Goal: Information Seeking & Learning: Learn about a topic

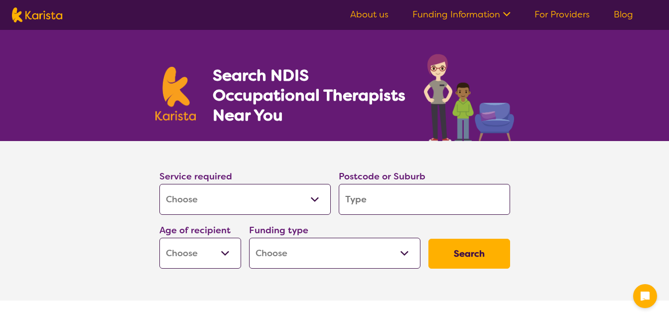
select select "[MEDICAL_DATA]"
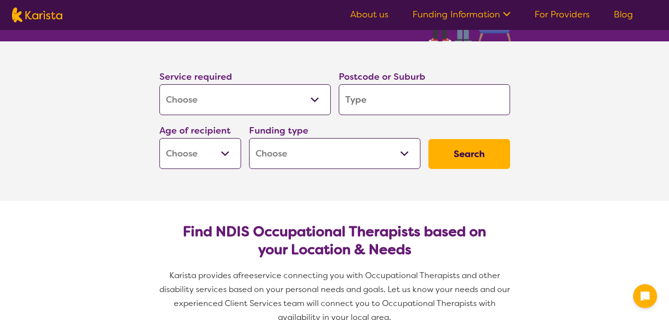
type input "3"
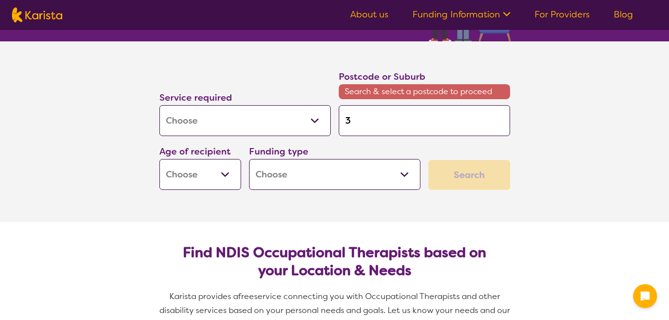
type input "31"
type input "317"
type input "3175"
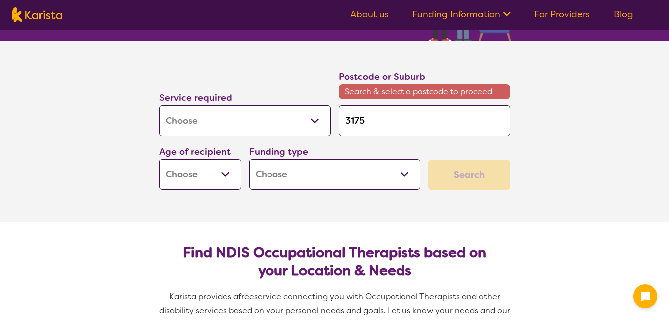
type input "3175"
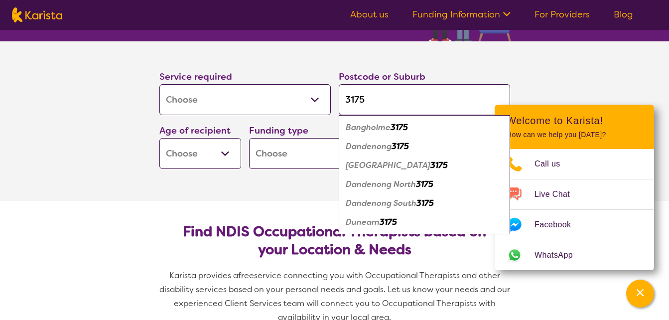
type input "3175"
click at [233, 145] on select "Early Childhood - 0 to 9 Child - 10 to 11 Adolescent - 12 to 17 Adult - 18 to 6…" at bounding box center [200, 153] width 82 height 31
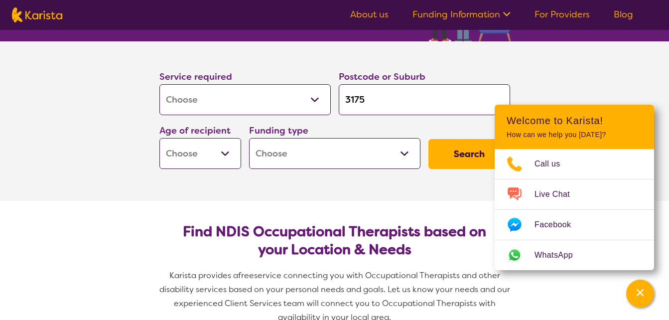
click at [462, 88] on input "3175" at bounding box center [424, 99] width 171 height 31
click at [230, 156] on select "Early Childhood - 0 to 9 Child - 10 to 11 Adolescent - 12 to 17 Adult - 18 to 6…" at bounding box center [200, 153] width 82 height 31
select select "EC"
click at [159, 138] on select "Early Childhood - 0 to 9 Child - 10 to 11 Adolescent - 12 to 17 Adult - 18 to 6…" at bounding box center [200, 153] width 82 height 31
select select "EC"
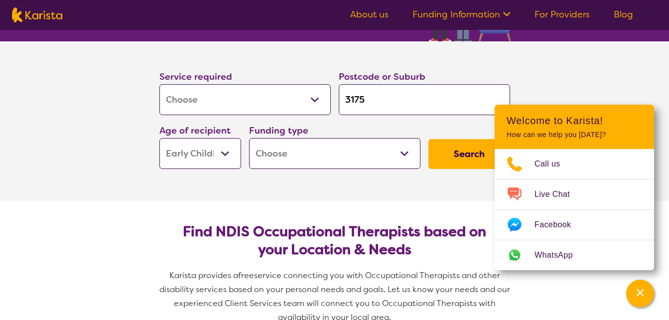
click at [295, 165] on select "Home Care Package (HCP) National Disability Insurance Scheme (NDIS) I don't know" at bounding box center [334, 153] width 171 height 31
select select "i-don-t-know"
click at [249, 138] on select "Home Care Package (HCP) National Disability Insurance Scheme (NDIS) I don't know" at bounding box center [334, 153] width 171 height 31
select select "i-don-t-know"
click at [454, 198] on section "Service required Allied Health Assistant Assessment ([MEDICAL_DATA] or [MEDICAL…" at bounding box center [335, 120] width 399 height 159
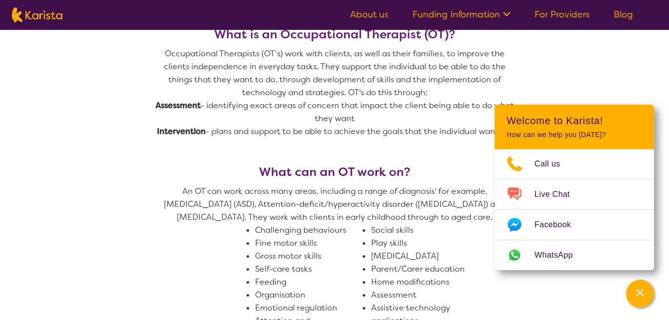
scroll to position [448, 0]
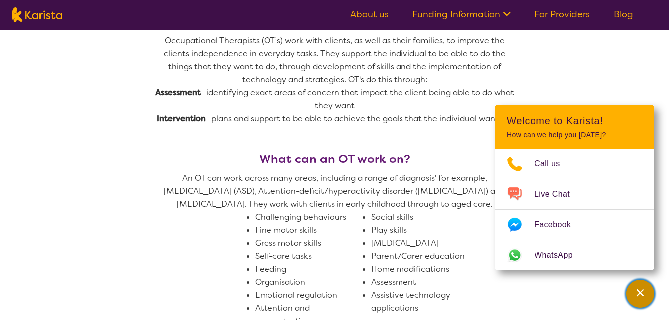
click at [641, 287] on div "Channel Menu" at bounding box center [640, 293] width 20 height 22
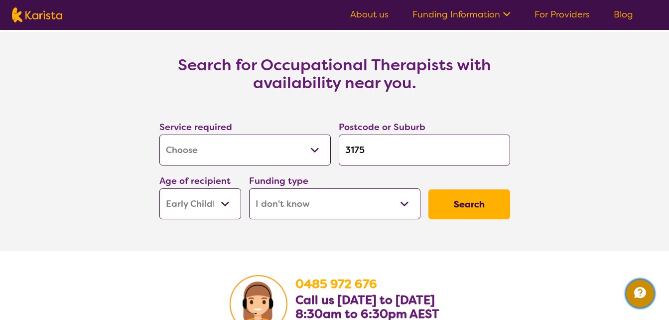
scroll to position [1445, 0]
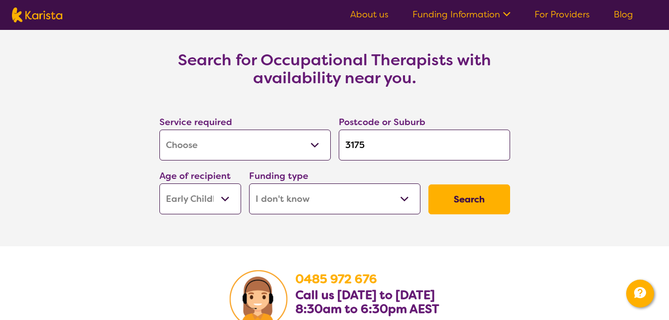
click at [457, 200] on button "Search" at bounding box center [469, 199] width 82 height 30
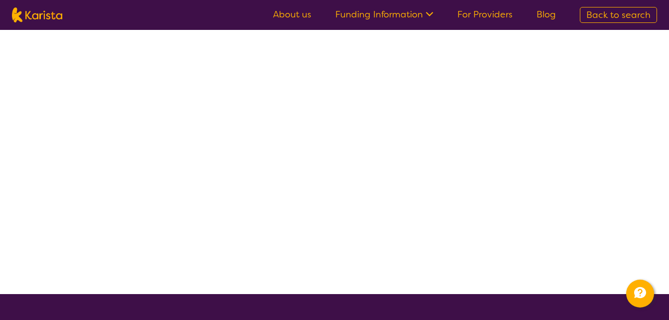
select select "[MEDICAL_DATA]"
select select "EC"
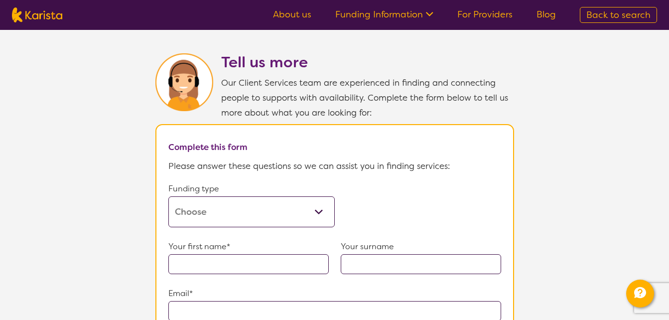
scroll to position [498, 0]
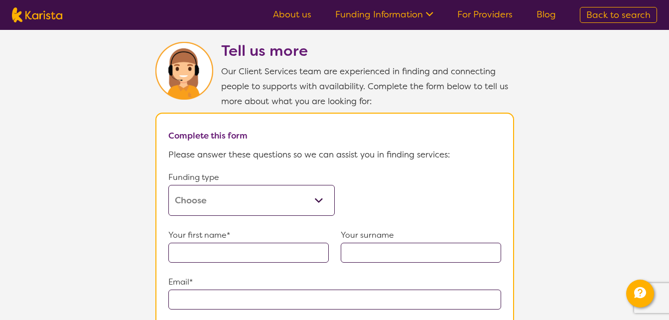
click at [280, 200] on select "Home Care Package (HCP) Home Care Package - Level 1 Home Care Package - Level 2…" at bounding box center [251, 200] width 166 height 31
select select "medicare"
click at [168, 185] on select "Home Care Package (HCP) Home Care Package - Level 1 Home Care Package - Level 2…" at bounding box center [251, 200] width 166 height 31
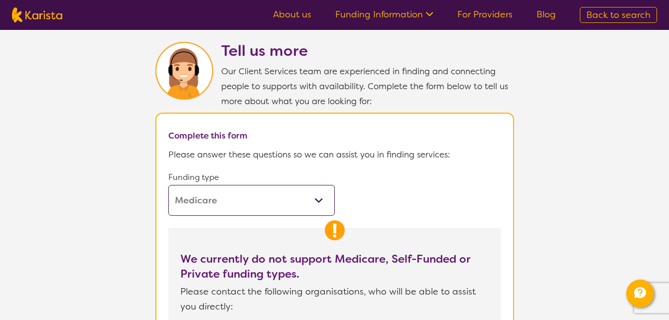
scroll to position [548, 0]
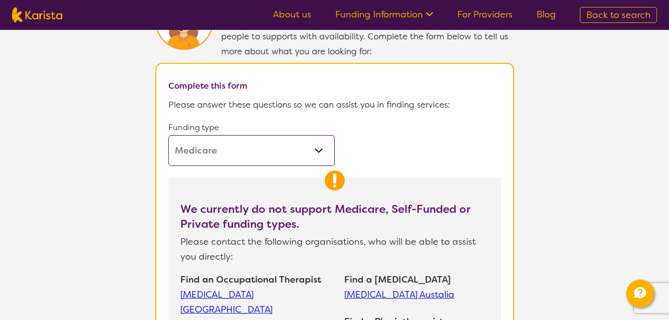
select select "[MEDICAL_DATA]"
select select "EC"
select select "i-don-t-know"
select select "[MEDICAL_DATA]"
select select "EC"
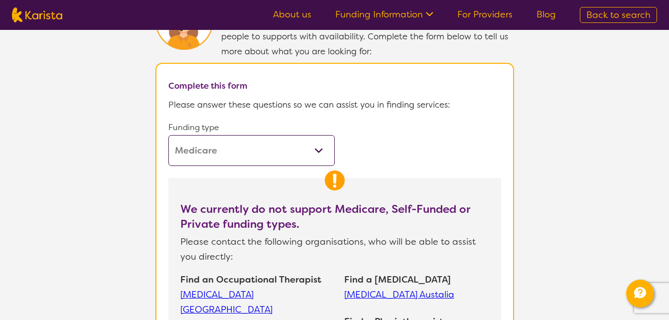
select select "i-don-t-know"
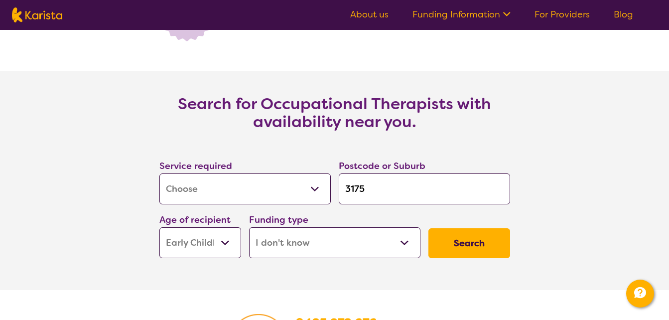
scroll to position [1445, 0]
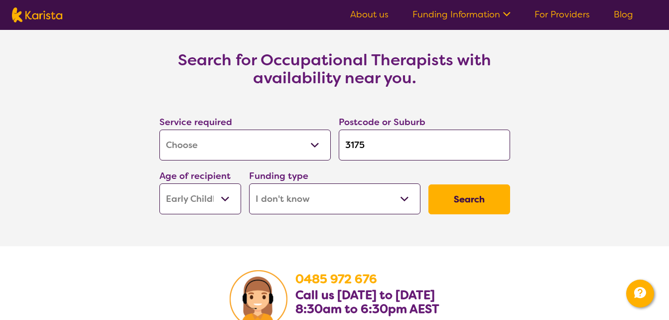
click at [393, 190] on select "Home Care Package (HCP) National Disability Insurance Scheme (NDIS) I don't know" at bounding box center [334, 198] width 171 height 31
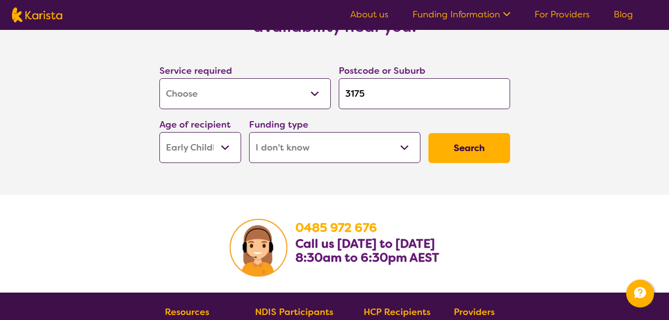
scroll to position [1694, 0]
